Goal: Transaction & Acquisition: Purchase product/service

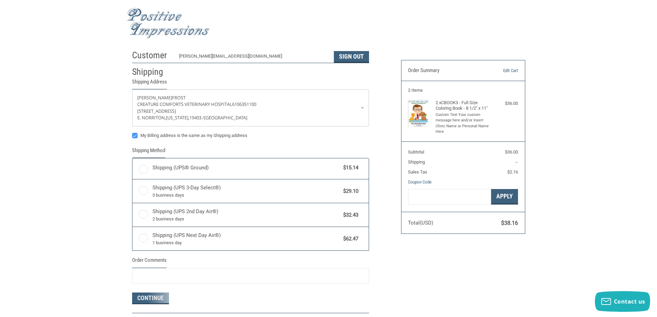
radio input "true"
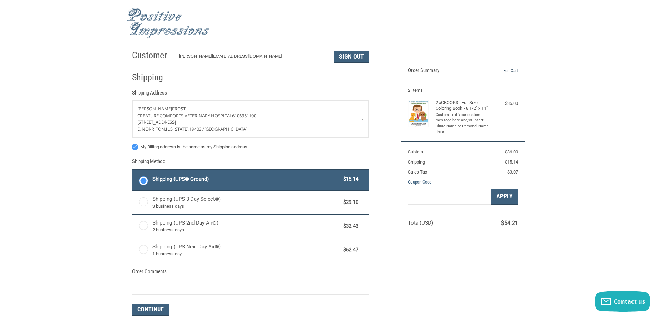
click at [514, 70] on link "Edit Cart" at bounding box center [500, 70] width 35 height 7
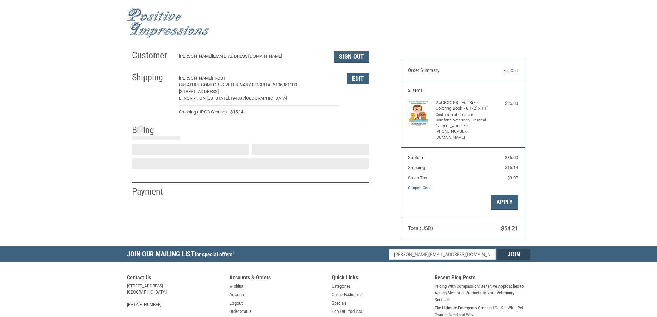
select select "US"
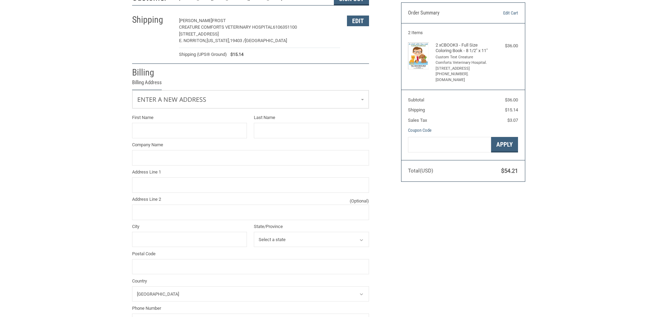
scroll to position [58, 0]
click at [183, 123] on input "First Name" at bounding box center [189, 130] width 115 height 16
click at [198, 101] on link "Enter a new address" at bounding box center [250, 98] width 236 height 17
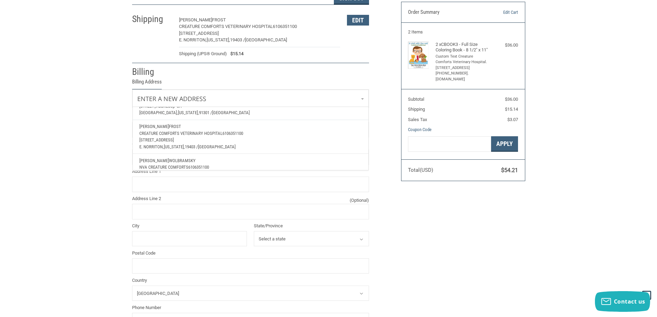
scroll to position [93, 0]
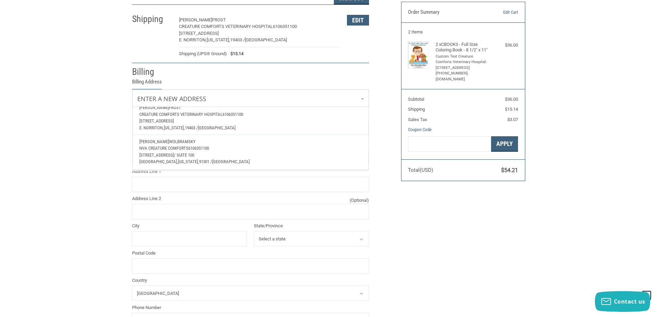
click at [201, 152] on p "[STREET_ADDRESS]" at bounding box center [250, 155] width 222 height 7
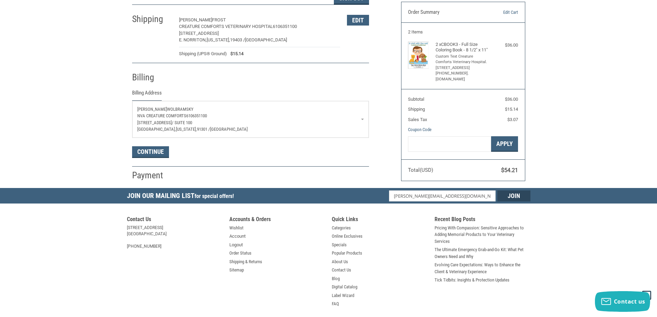
click at [249, 112] on p "[PERSON_NAME]" at bounding box center [250, 109] width 226 height 7
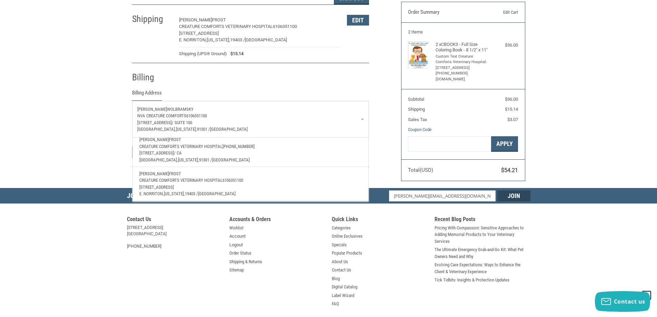
scroll to position [0, 0]
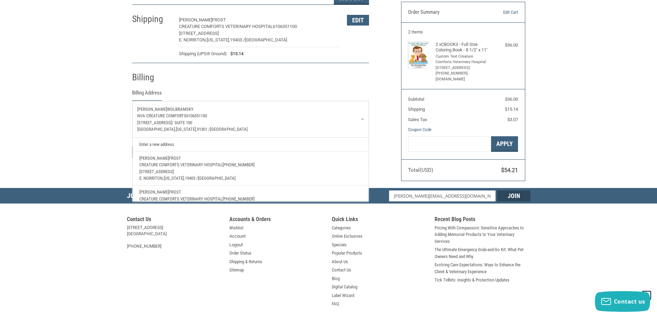
click at [234, 163] on span "[PHONE_NUMBER]" at bounding box center [238, 164] width 32 height 5
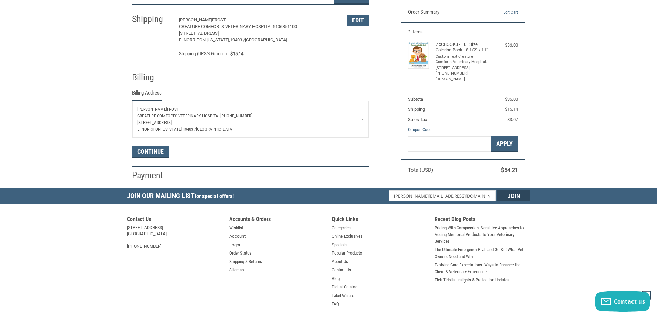
click at [155, 113] on p "Creature Comforts Veterinary Hospital [PHONE_NUMBER]" at bounding box center [250, 115] width 226 height 7
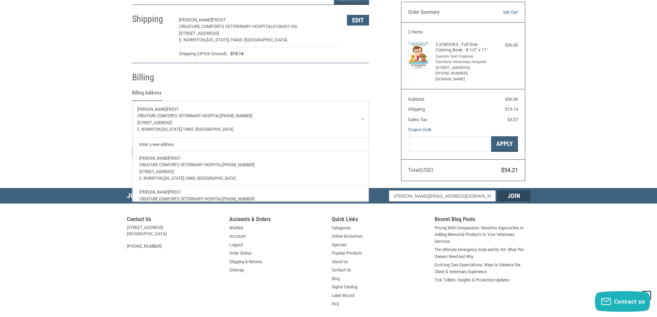
click at [156, 110] on span "[PERSON_NAME]" at bounding box center [152, 108] width 30 height 5
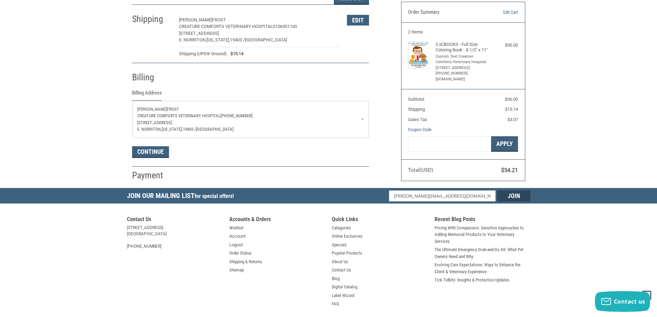
click at [177, 112] on p "[PERSON_NAME]" at bounding box center [250, 109] width 226 height 7
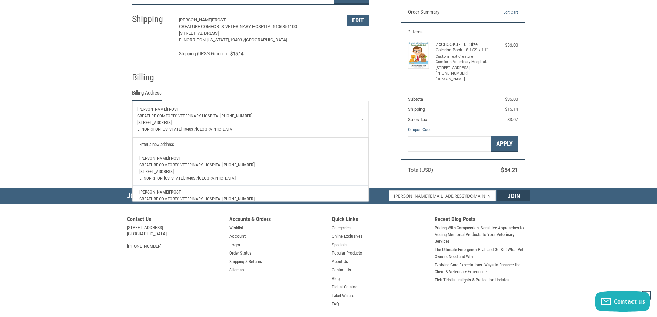
click at [164, 148] on link "Enter a new address" at bounding box center [250, 144] width 229 height 13
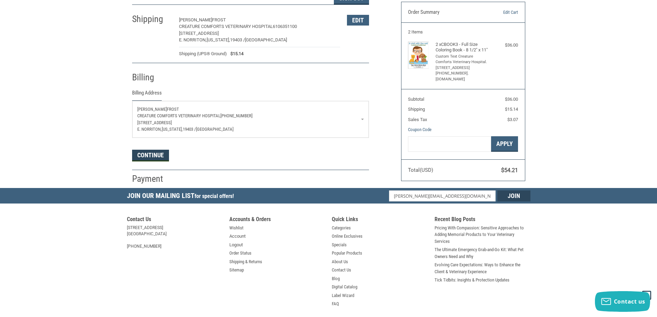
select select "US"
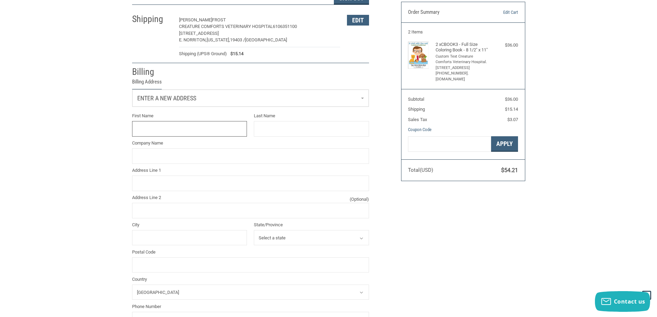
click at [171, 132] on input "First Name" at bounding box center [189, 129] width 115 height 16
type input "[PERSON_NAME]"
type input "WOLBRAMSKY"
type input "CREATURE COMFORTS VETERINARY HOSPITAL"
type input "[STREET_ADDRESS]"
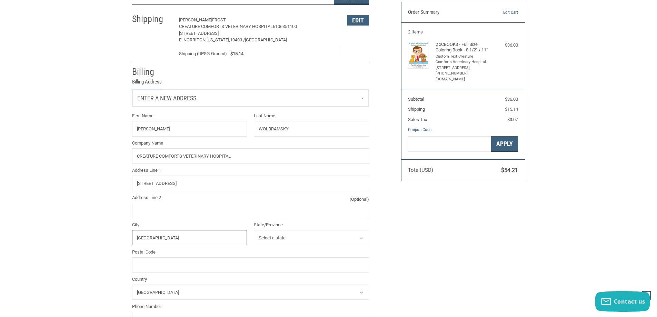
type input "[GEOGRAPHIC_DATA]"
select select "PA"
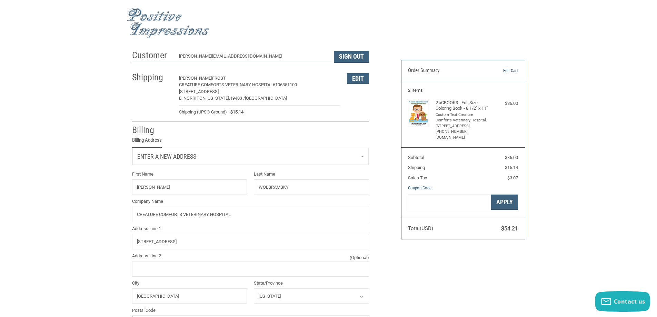
type input "19403"
click at [512, 70] on link "Edit Cart" at bounding box center [500, 70] width 35 height 7
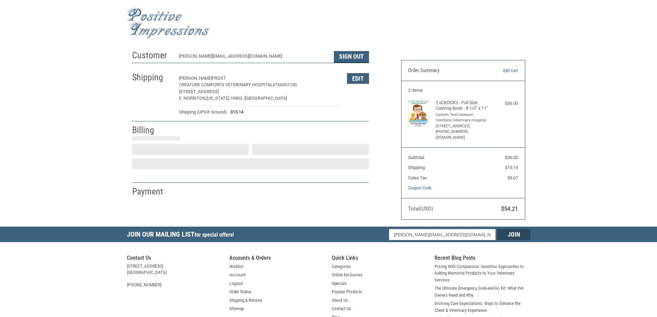
select select "US"
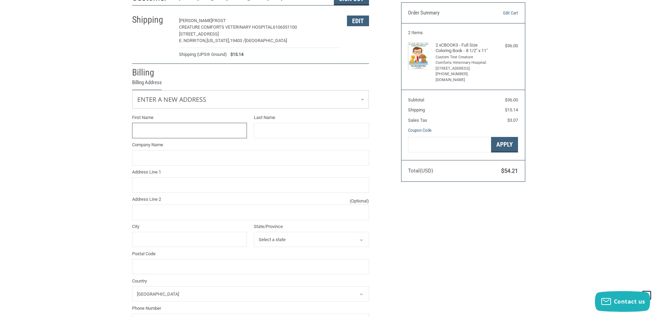
scroll to position [58, 0]
type input "[PERSON_NAME]"
type input "WOLBRAMSKY"
type input "CREATURE COMFORTS VETERINARY HOSPITAL"
type input "2900 WEST GERMANTOWN OIKE"
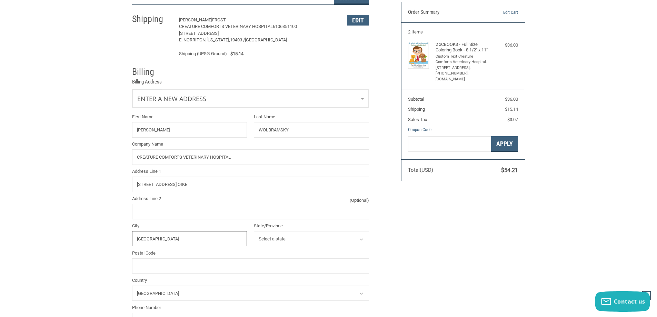
type input "[GEOGRAPHIC_DATA]"
select select "PA"
type input "19403"
drag, startPoint x: 197, startPoint y: 183, endPoint x: 202, endPoint y: 197, distance: 15.4
click at [197, 183] on input "2900 WEST GERMANTOWN OIKE" at bounding box center [250, 184] width 237 height 16
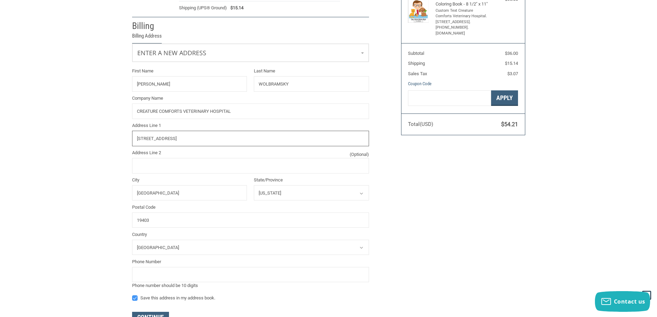
scroll to position [162, 0]
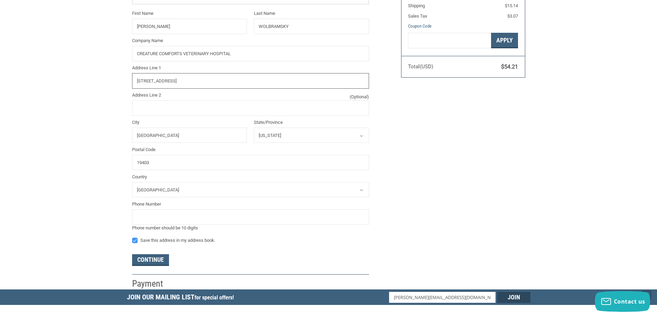
type input "[STREET_ADDRESS]"
click at [160, 218] on input "tel" at bounding box center [250, 217] width 237 height 16
type input "6106351100"
click at [158, 260] on button "Continue" at bounding box center [150, 260] width 37 height 12
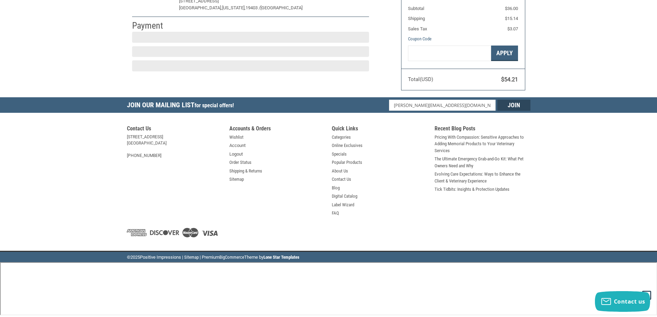
scroll to position [100, 0]
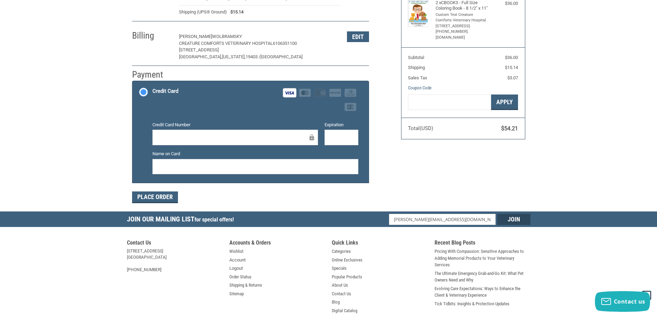
click at [9, 4] on div "Customer marianne@ccvh.com Sign Out Shipping Marianne Frost Creature Comforts V…" at bounding box center [328, 79] width 657 height 265
click at [167, 198] on button "Place Order" at bounding box center [155, 197] width 46 height 12
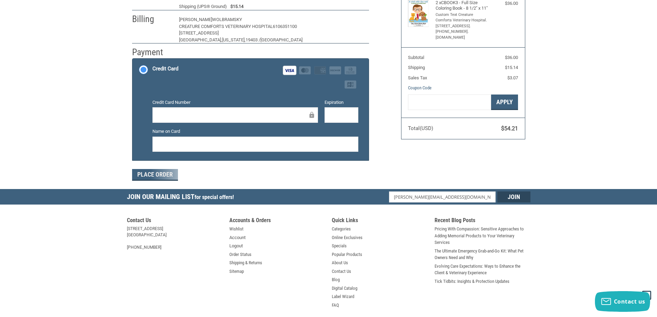
scroll to position [80, 0]
